Goal: Task Accomplishment & Management: Use online tool/utility

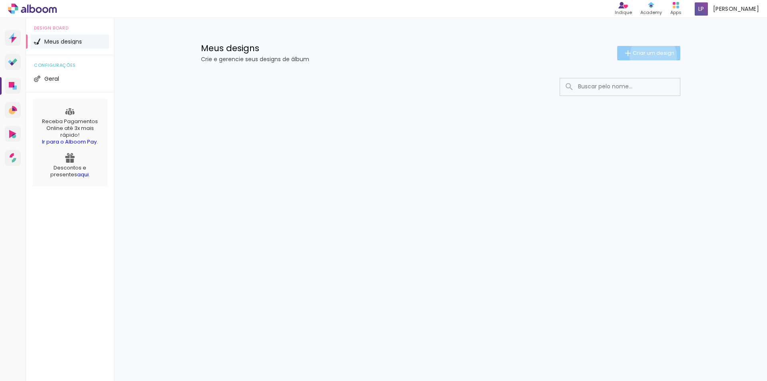
click at [652, 56] on span "Criar um design" at bounding box center [654, 52] width 42 height 5
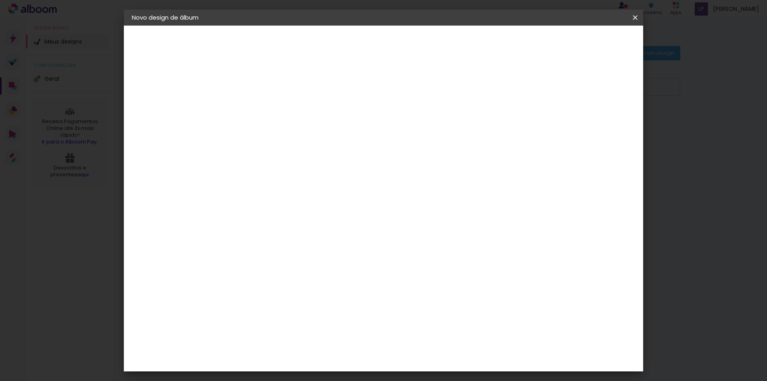
click at [263, 106] on input at bounding box center [263, 107] width 0 height 12
type input "Mari"
type paper-input "Mari"
click at [0, 0] on slot "Avançar" at bounding box center [0, 0] width 0 height 0
click at [315, 153] on input at bounding box center [283, 152] width 81 height 10
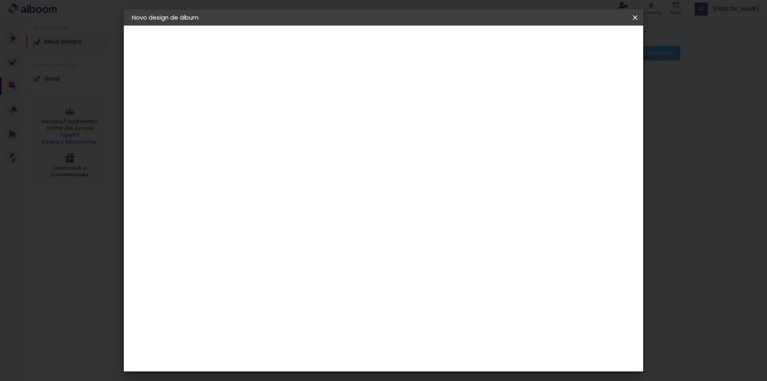
type input "di"
type paper-input "di"
click at [277, 197] on div "Digipix Pro" at bounding box center [267, 201] width 20 height 13
click at [0, 0] on slot "Avançar" at bounding box center [0, 0] width 0 height 0
click at [294, 133] on input "text" at bounding box center [278, 139] width 31 height 12
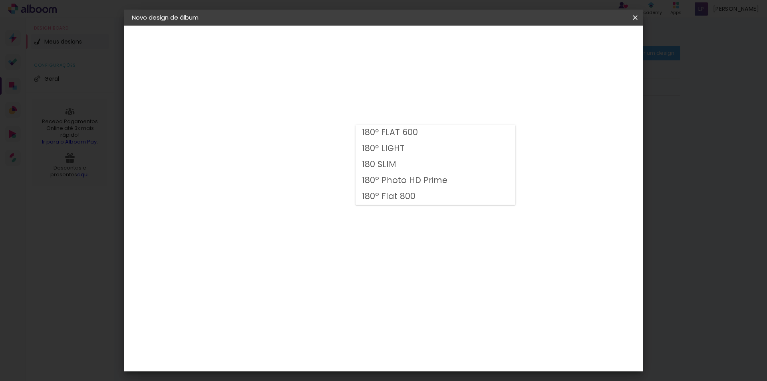
click at [0, 0] on slot "180° Flat 800" at bounding box center [0, 0] width 0 height 0
type input "180° Flat 800"
click at [317, 180] on span "29.7 × 21.0" at bounding box center [297, 188] width 37 height 16
click at [393, 46] on paper-button "Avançar" at bounding box center [373, 43] width 39 height 14
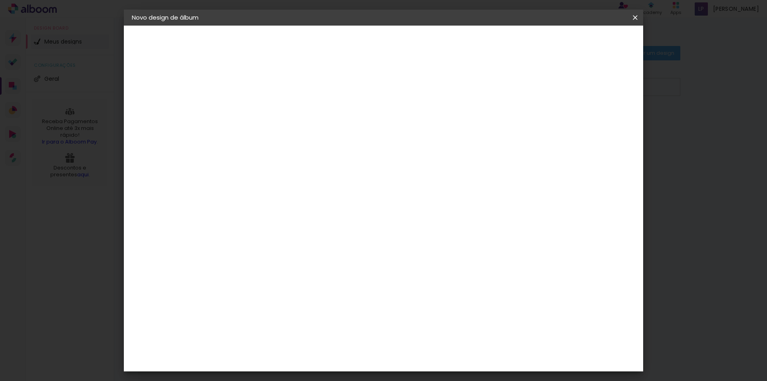
click at [0, 0] on slot "Mostrar sangria" at bounding box center [0, 0] width 0 height 0
type paper-checkbox "on"
click at [586, 41] on span "Iniciar design" at bounding box center [567, 43] width 36 height 6
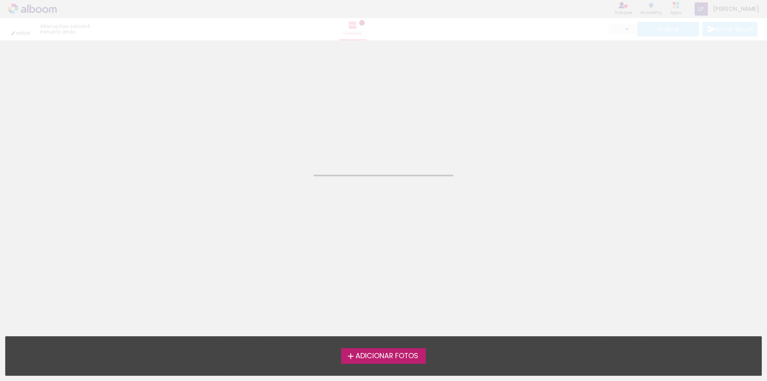
click at [403, 360] on span "Adicionar Fotos" at bounding box center [387, 356] width 63 height 7
click at [0, 0] on input "file" at bounding box center [0, 0] width 0 height 0
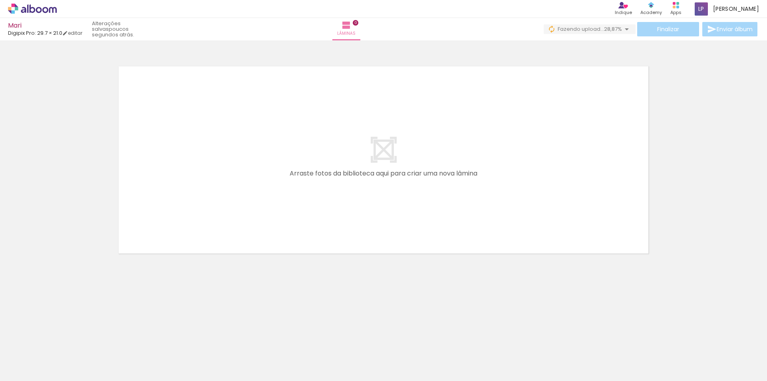
scroll to position [0, 3643]
click at [587, 27] on span "Fazendo upload..." at bounding box center [581, 29] width 46 height 8
click at [35, 373] on span "Adicionar Fotos" at bounding box center [28, 370] width 24 height 9
click at [0, 0] on input "file" at bounding box center [0, 0] width 0 height 0
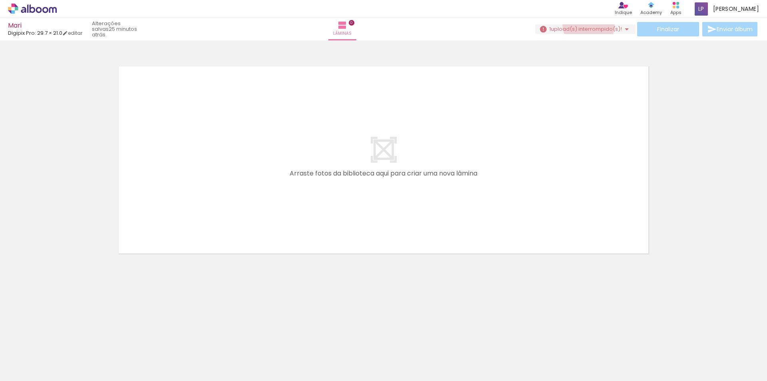
click at [586, 25] on span "upload(s) interrompido(s)!" at bounding box center [586, 29] width 71 height 8
click at [0, 0] on slot "Buscar arquivos interrompidos" at bounding box center [0, 0] width 0 height 0
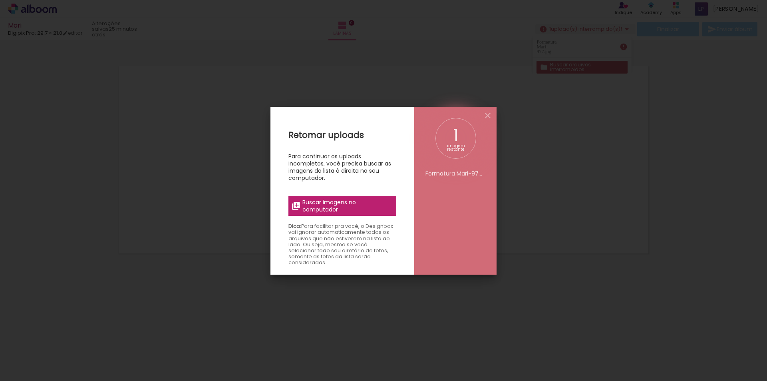
click at [315, 205] on span "Buscar imagens no computador" at bounding box center [347, 206] width 89 height 14
click at [0, 0] on input "file" at bounding box center [0, 0] width 0 height 0
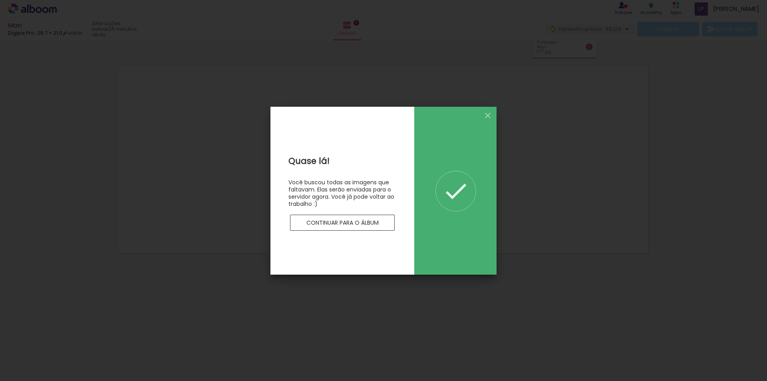
click at [0, 0] on slot "Continuar para o álbum" at bounding box center [0, 0] width 0 height 0
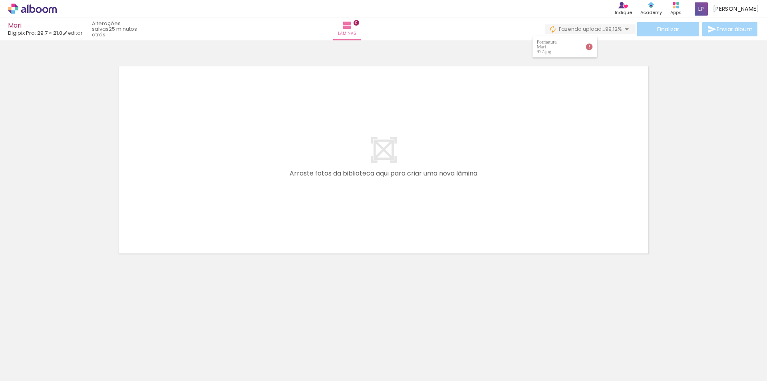
click at [555, 355] on div at bounding box center [556, 354] width 40 height 26
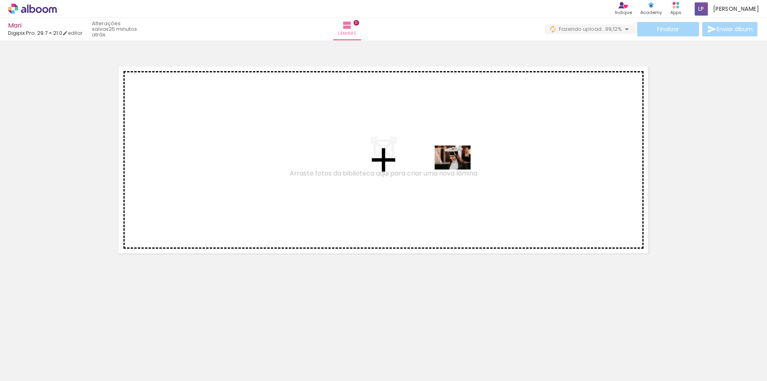
drag, startPoint x: 562, startPoint y: 367, endPoint x: 459, endPoint y: 169, distance: 222.6
click at [459, 169] on quentale-workspace at bounding box center [383, 190] width 767 height 381
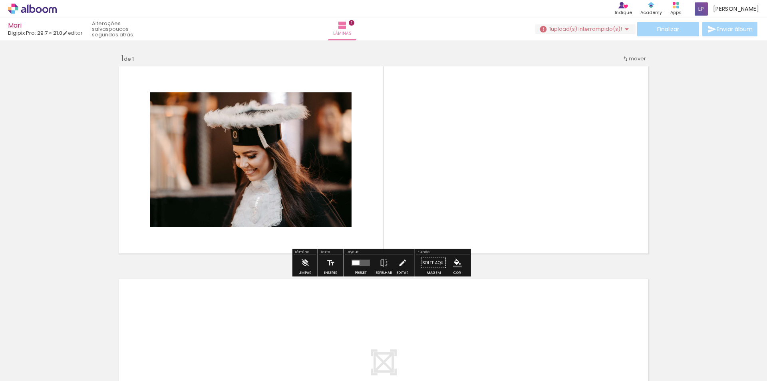
click at [606, 31] on span "upload(s) interrompido(s)!" at bounding box center [586, 29] width 71 height 8
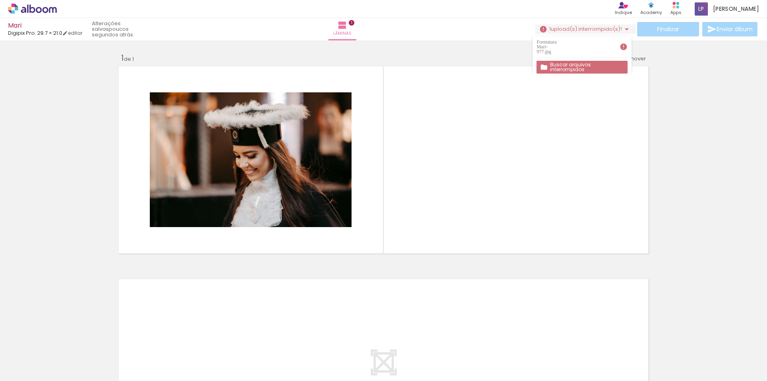
click at [559, 45] on div "Formatura Mari-977.jpg" at bounding box center [548, 47] width 22 height 14
click at [625, 44] on iron-icon at bounding box center [624, 47] width 8 height 8
click at [623, 44] on iron-icon at bounding box center [624, 47] width 8 height 8
drag, startPoint x: 621, startPoint y: 46, endPoint x: 564, endPoint y: 40, distance: 56.7
click at [564, 40] on paper-item "Formatura Mari-977.jpg" at bounding box center [582, 46] width 99 height 21
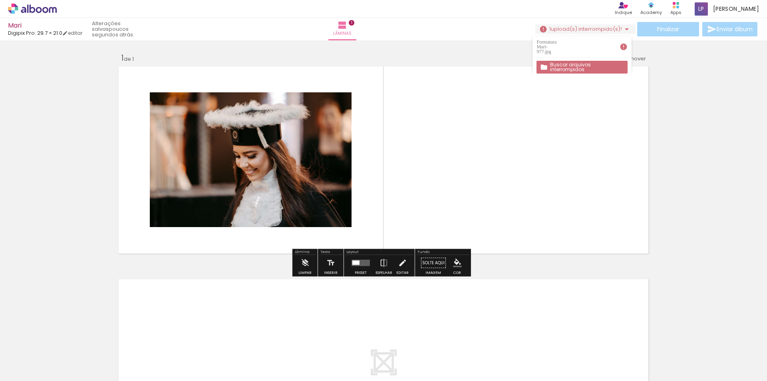
click at [478, 44] on div "Inserir lâmina 1 de 1" at bounding box center [383, 256] width 767 height 426
click at [318, 150] on quentale-photo at bounding box center [251, 159] width 202 height 135
click at [0, 0] on slot "Limpar" at bounding box center [0, 0] width 0 height 0
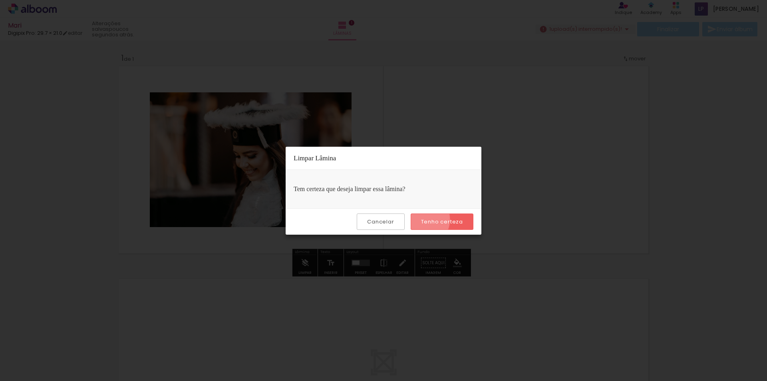
click at [422, 219] on paper-button "Tenho certeza" at bounding box center [442, 221] width 63 height 16
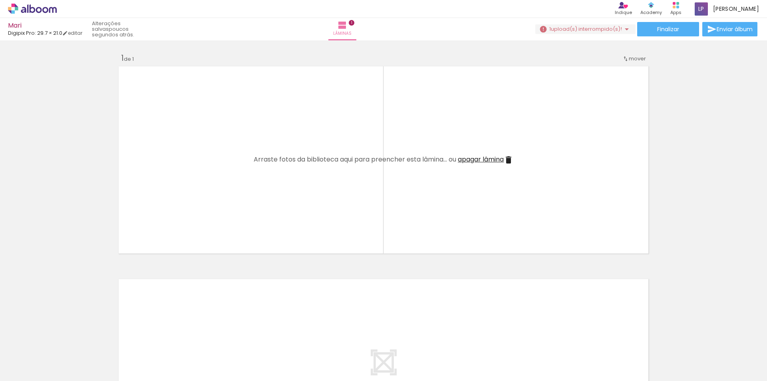
click at [375, 356] on div at bounding box center [393, 354] width 36 height 24
click at [102, 355] on quentale-thumb at bounding box center [80, 354] width 45 height 46
click at [375, 360] on div at bounding box center [393, 354] width 36 height 24
drag, startPoint x: 94, startPoint y: 362, endPoint x: 103, endPoint y: 362, distance: 8.4
click at [100, 362] on div at bounding box center [80, 354] width 40 height 26
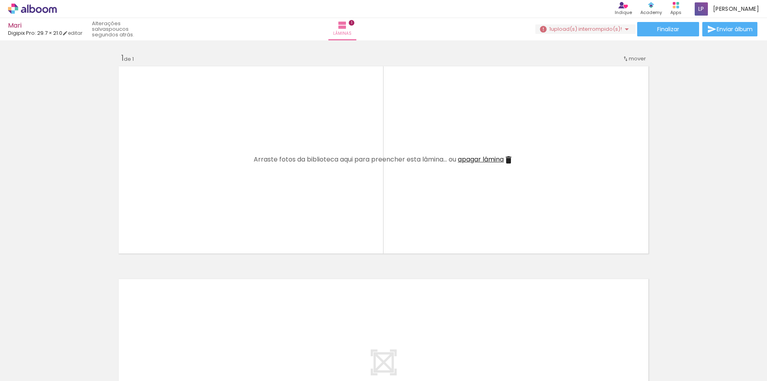
drag, startPoint x: 53, startPoint y: 368, endPoint x: 253, endPoint y: 365, distance: 200.3
click at [66, 365] on iron-horizontal-list at bounding box center [58, 356] width 16 height 50
click at [375, 361] on div at bounding box center [393, 354] width 36 height 24
click at [375, 364] on div at bounding box center [393, 354] width 36 height 24
click at [201, 363] on quentale-thumb at bounding box center [214, 354] width 45 height 46
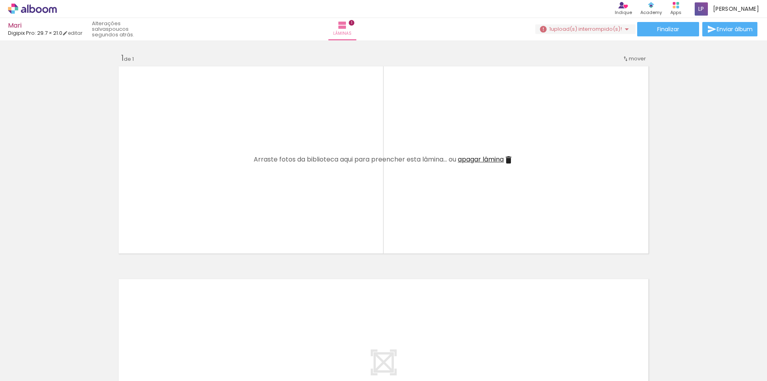
click at [375, 366] on div at bounding box center [393, 354] width 36 height 24
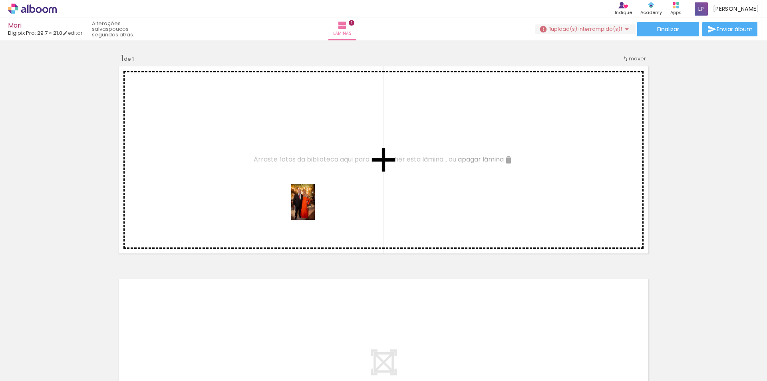
drag, startPoint x: 267, startPoint y: 332, endPoint x: 329, endPoint y: 238, distance: 112.6
click at [317, 208] on quentale-workspace at bounding box center [383, 190] width 767 height 381
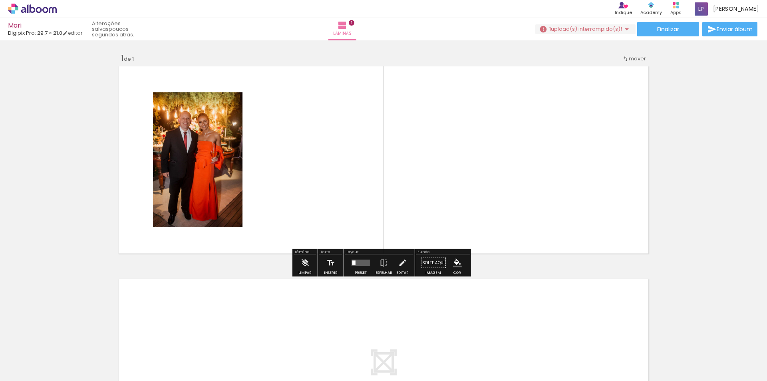
click at [438, 264] on paper-button "Solte aqui Imagem" at bounding box center [433, 265] width 29 height 20
click at [299, 264] on paper-button "Limpar" at bounding box center [305, 265] width 17 height 20
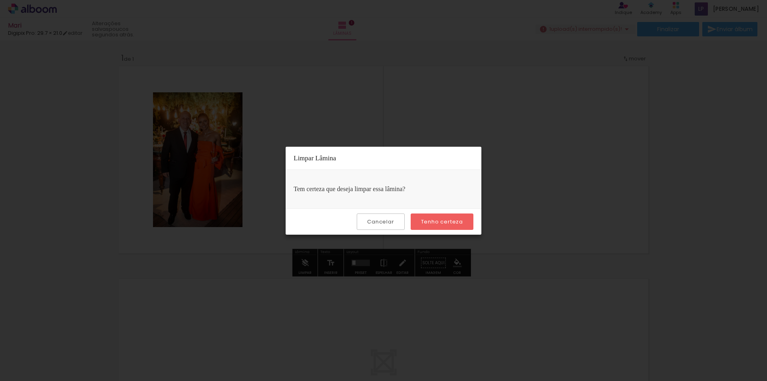
click at [0, 0] on slot "Tenho certeza" at bounding box center [0, 0] width 0 height 0
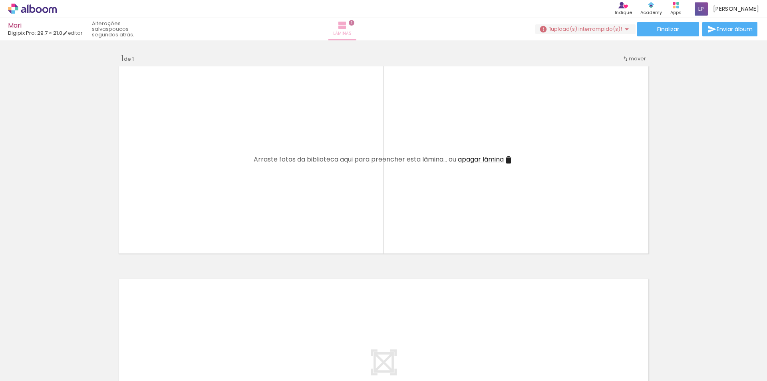
click at [347, 29] on iron-icon at bounding box center [343, 25] width 10 height 10
